Goal: Obtain resource: Download file/media

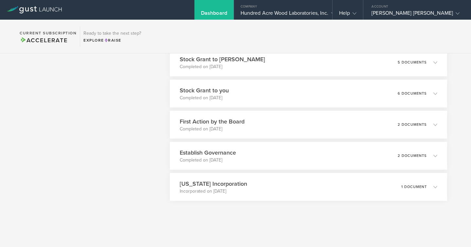
scroll to position [483, 0]
click at [251, 161] on div "Establish Governance Completed on [DATE] 2 documents" at bounding box center [308, 155] width 277 height 28
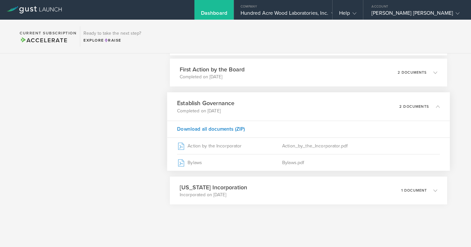
scroll to position [539, 0]
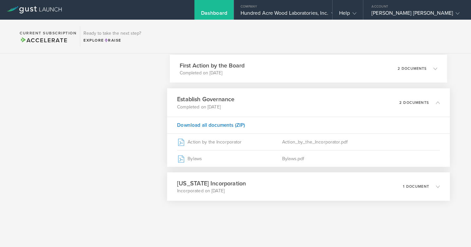
click at [216, 183] on h3 "[US_STATE] Incorporation" at bounding box center [211, 183] width 69 height 9
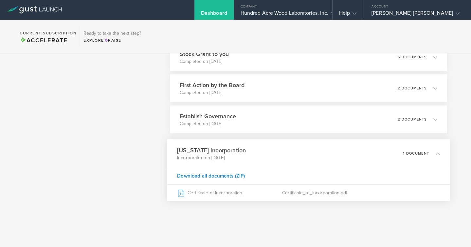
scroll to position [519, 0]
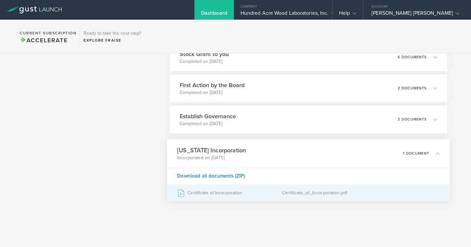
click at [216, 192] on div "Certificate of Incorporation" at bounding box center [229, 193] width 105 height 16
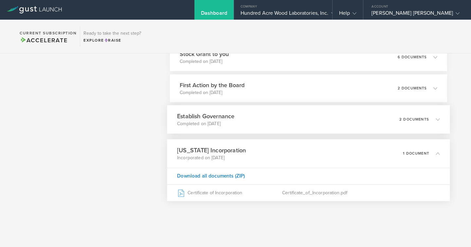
click at [234, 122] on p "Completed on [DATE]" at bounding box center [205, 124] width 57 height 7
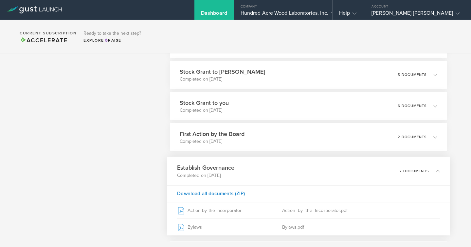
scroll to position [444, 0]
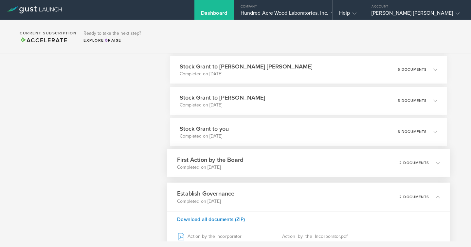
click at [209, 167] on p "Completed on [DATE]" at bounding box center [210, 167] width 66 height 7
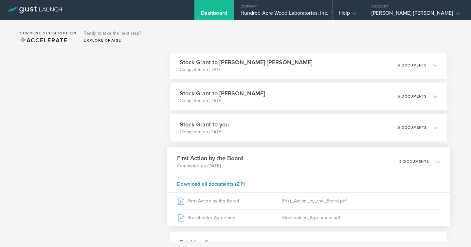
scroll to position [449, 0]
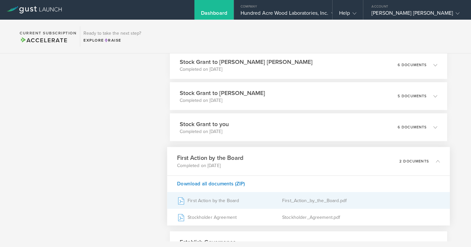
click at [212, 200] on div "First Action by the Board" at bounding box center [229, 200] width 105 height 16
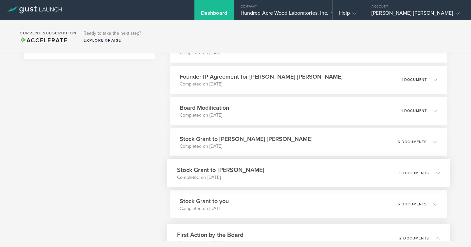
scroll to position [371, 0]
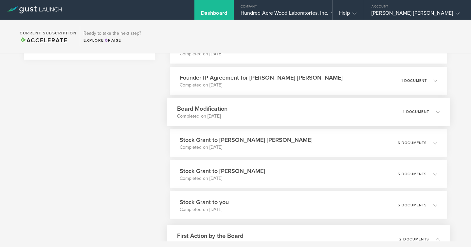
click at [225, 113] on p "Completed on [DATE]" at bounding box center [202, 116] width 50 height 7
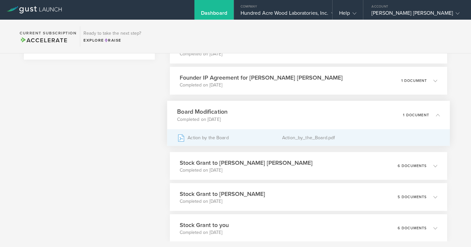
click at [211, 140] on div "Action by the Board" at bounding box center [229, 137] width 105 height 16
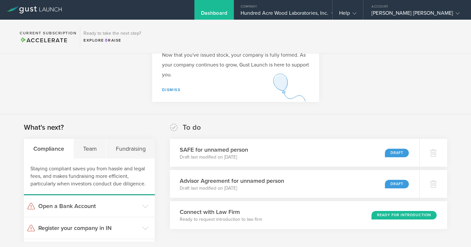
scroll to position [0, 0]
